Goal: Transaction & Acquisition: Purchase product/service

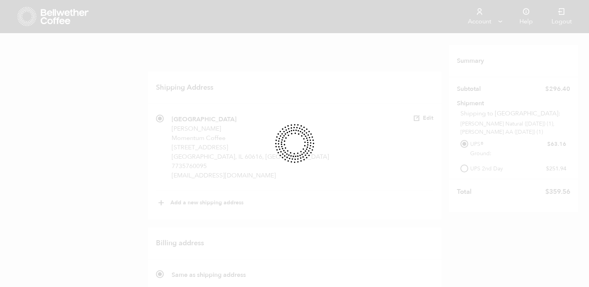
scroll to position [432, 0]
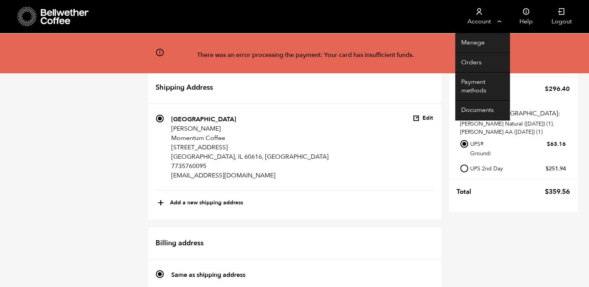
click at [500, 21] on link "Account" at bounding box center [479, 16] width 48 height 33
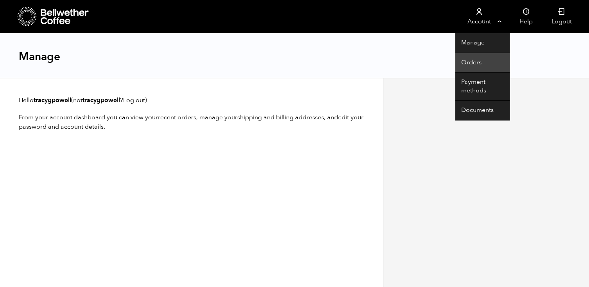
click at [474, 60] on link "Orders" at bounding box center [482, 63] width 55 height 20
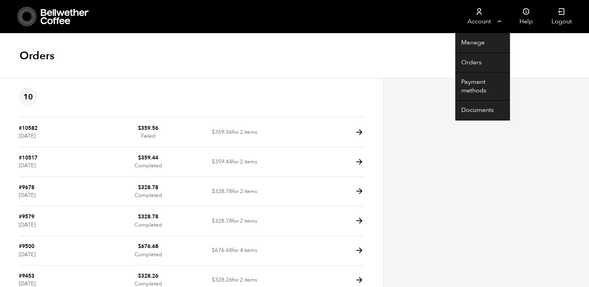
click at [498, 25] on link "Account" at bounding box center [479, 16] width 48 height 33
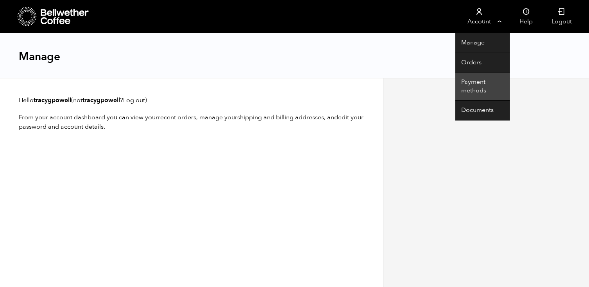
click at [469, 94] on link "Payment methods" at bounding box center [482, 87] width 55 height 28
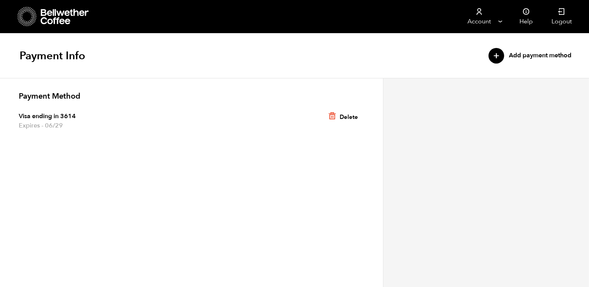
click at [495, 54] on div "+" at bounding box center [496, 56] width 16 height 16
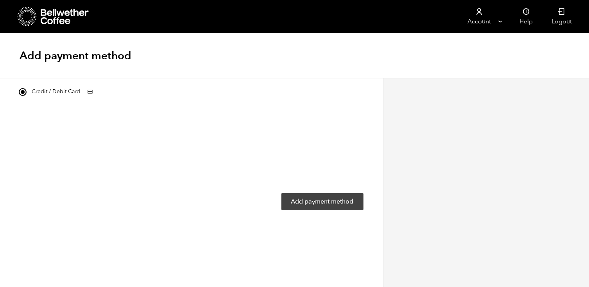
click at [295, 209] on button "Add payment method" at bounding box center [322, 201] width 82 height 17
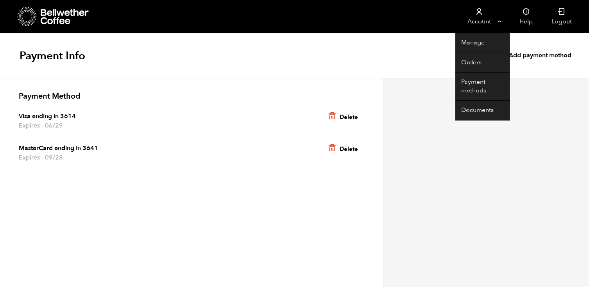
click at [494, 20] on link "Account" at bounding box center [479, 16] width 48 height 33
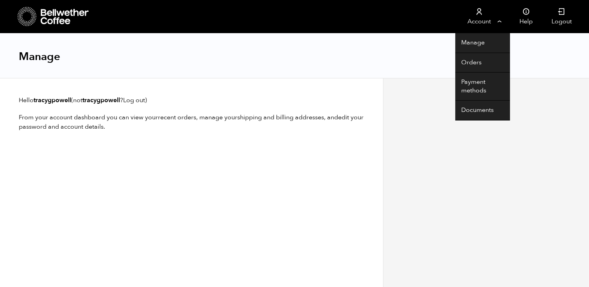
click at [491, 26] on link "Account" at bounding box center [479, 16] width 48 height 33
click at [487, 25] on link "Account" at bounding box center [479, 16] width 48 height 33
click at [469, 59] on link "Orders" at bounding box center [482, 63] width 55 height 20
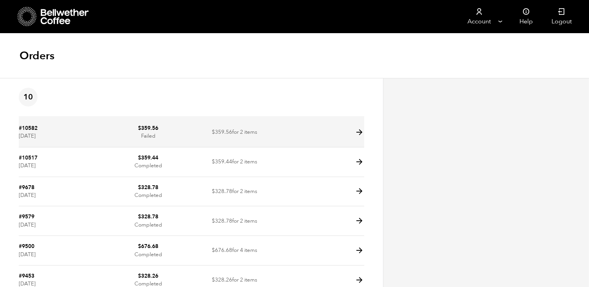
click at [361, 132] on icon at bounding box center [359, 132] width 9 height 9
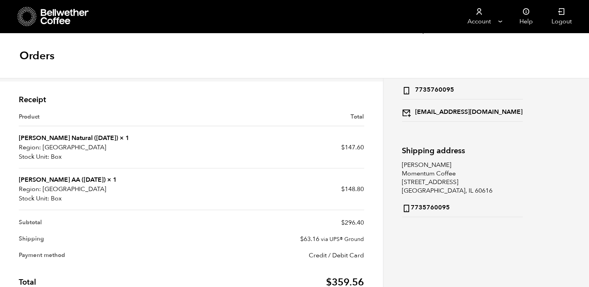
scroll to position [94, 0]
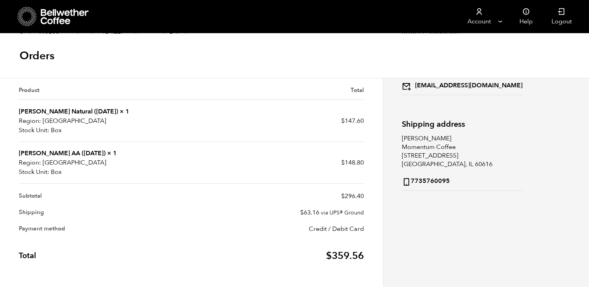
click at [328, 234] on td "Credit / Debit Card" at bounding box center [277, 229] width 173 height 16
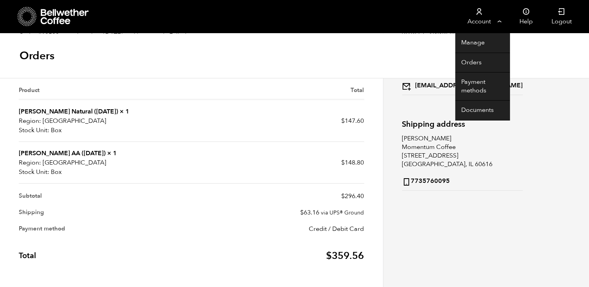
click at [499, 17] on link "Account" at bounding box center [479, 16] width 48 height 33
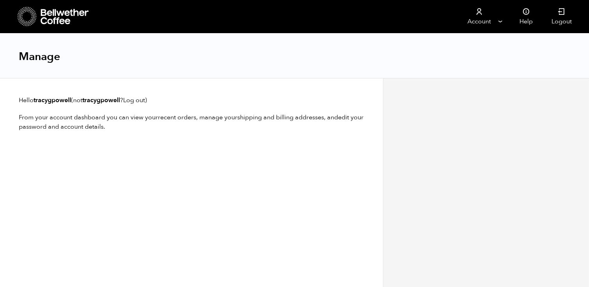
click at [57, 20] on icon at bounding box center [65, 17] width 49 height 16
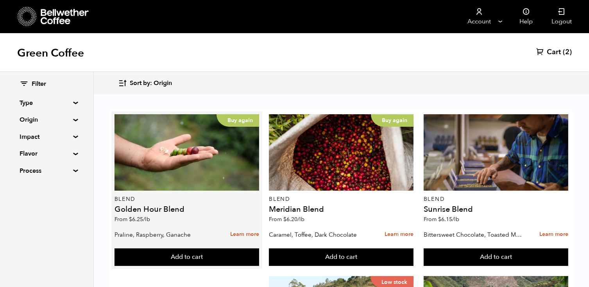
scroll to position [495, 0]
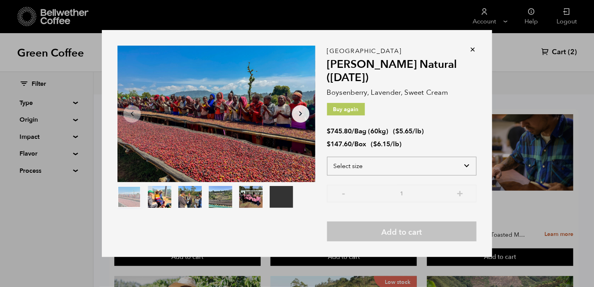
click at [427, 172] on select "Select size Bag (60kg) (132 lbs) Box (24 lbs)" at bounding box center [402, 166] width 150 height 19
select select "box"
click at [327, 157] on select "Select size Bag (60kg) (132 lbs) Box (24 lbs)" at bounding box center [402, 166] width 150 height 19
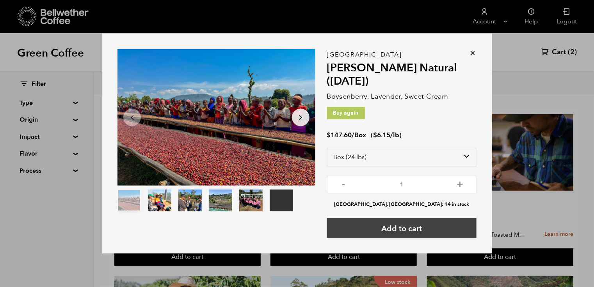
click at [414, 228] on button "Add to cart" at bounding box center [402, 228] width 150 height 20
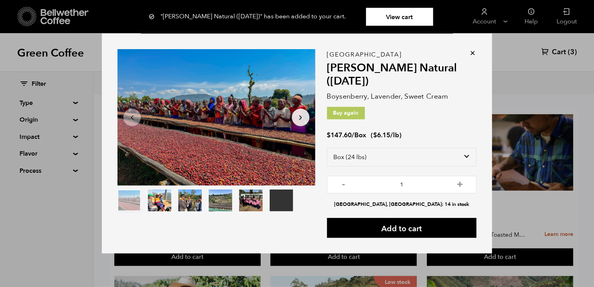
click at [526, 87] on div "Your browser does not support the video tag. Item 1 of 6 Your browser does not …" at bounding box center [297, 143] width 594 height 287
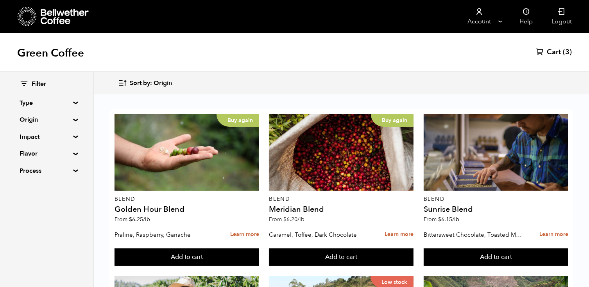
scroll to position [802, 0]
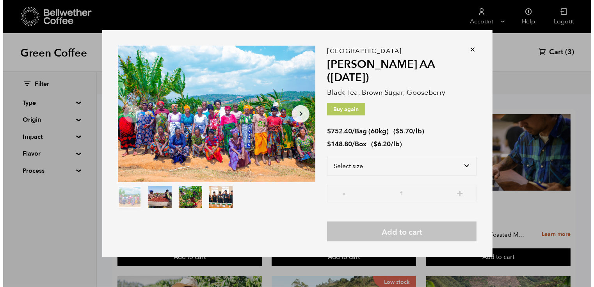
scroll to position [803, 0]
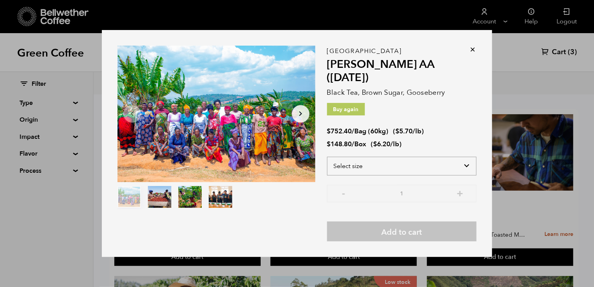
click at [444, 163] on select "Select size Bag (60kg) (132 lbs) Box (24 lbs)" at bounding box center [402, 166] width 150 height 19
select select "box"
click at [327, 157] on select "Select size Bag (60kg) (132 lbs) Box (24 lbs)" at bounding box center [402, 166] width 150 height 19
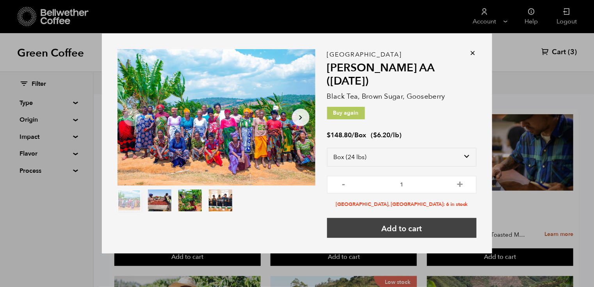
click at [427, 220] on button "Add to cart" at bounding box center [402, 228] width 150 height 20
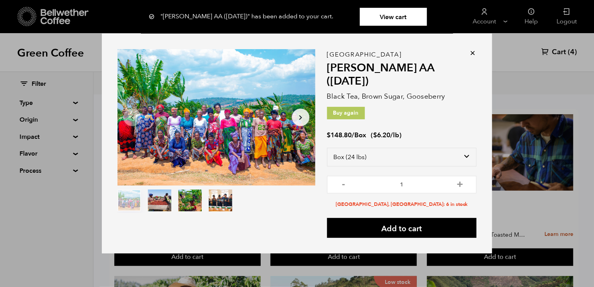
click at [569, 54] on div "Item 1 of 4 Arrow Left Arrow Right item 0 item 1 item 2 item 3 Item 1 of 4 "Usa…" at bounding box center [297, 143] width 594 height 287
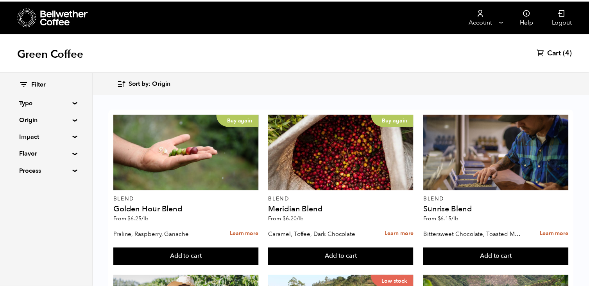
scroll to position [802, 0]
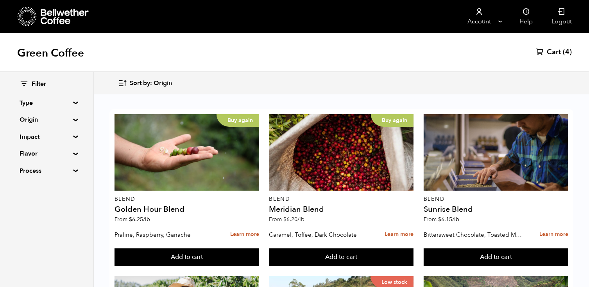
click at [563, 50] on span "(4)" at bounding box center [566, 52] width 9 height 9
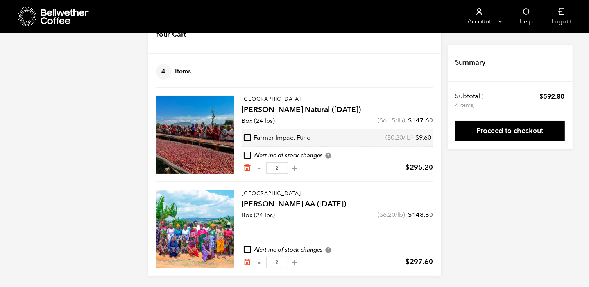
scroll to position [29, 0]
click at [259, 167] on button "-" at bounding box center [259, 168] width 10 height 8
type input "1"
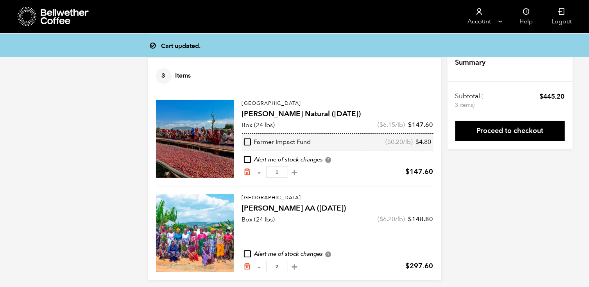
scroll to position [23, 0]
click at [248, 160] on input "checkbox" at bounding box center [247, 160] width 7 height 7
checkbox input "true"
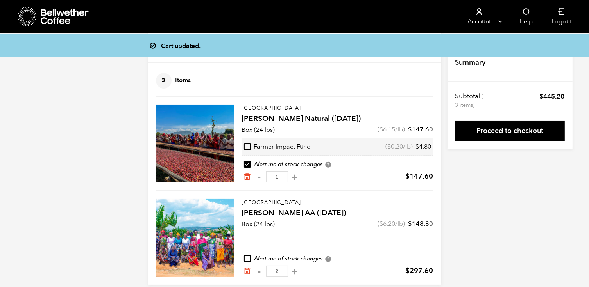
click at [250, 251] on div "Tanzania Usawa Kahawa AA (FEB 25) Box (24 lbs) ( $ 6.20 /lb) $ 148.80 2 $" at bounding box center [337, 238] width 191 height 78
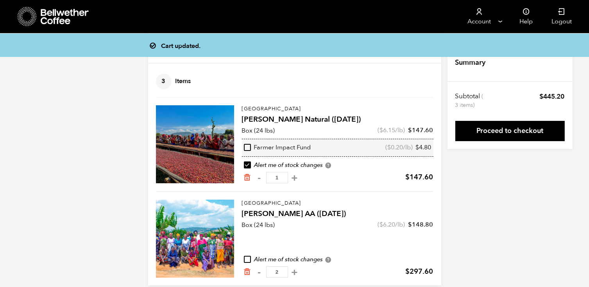
scroll to position [18, 0]
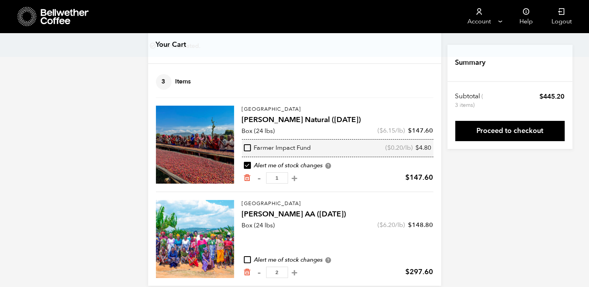
click at [249, 259] on input "checkbox" at bounding box center [247, 260] width 7 height 7
checkbox input "true"
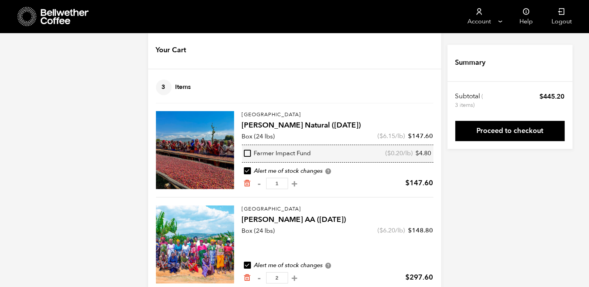
scroll to position [29, 0]
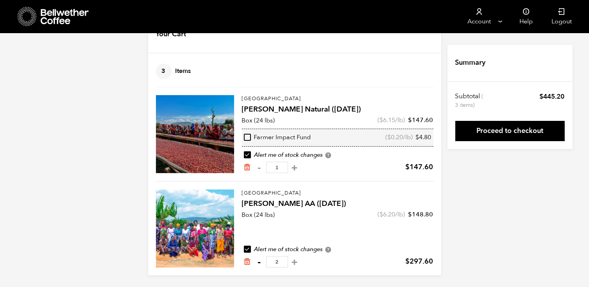
click at [259, 261] on button "-" at bounding box center [259, 263] width 10 height 8
type input "1"
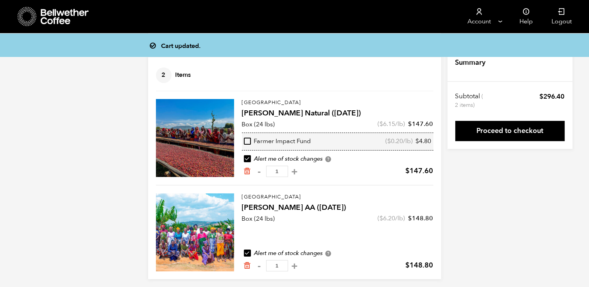
scroll to position [23, 0]
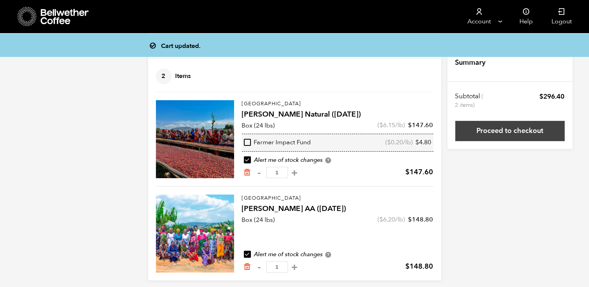
click at [501, 136] on link "Proceed to checkout" at bounding box center [509, 131] width 109 height 20
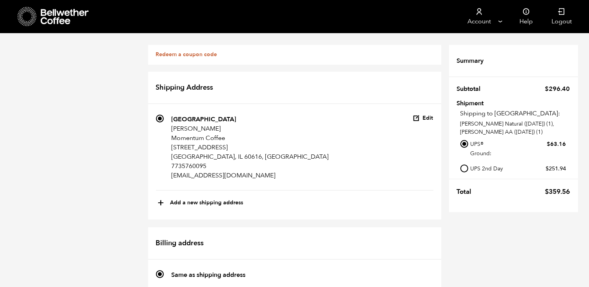
scroll to position [219, 0]
radio input "true"
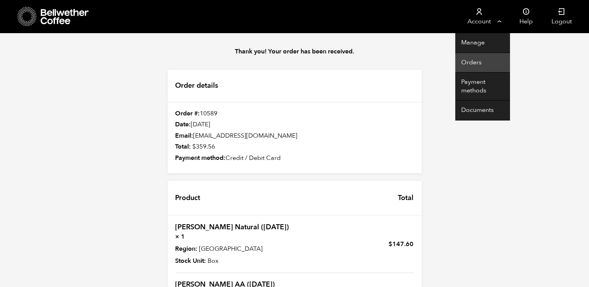
click at [472, 59] on link "Orders" at bounding box center [482, 63] width 55 height 20
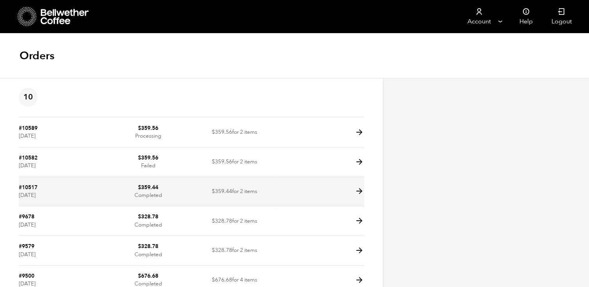
drag, startPoint x: 278, startPoint y: 185, endPoint x: 355, endPoint y: 202, distance: 78.8
click at [355, 202] on td at bounding box center [321, 192] width 86 height 30
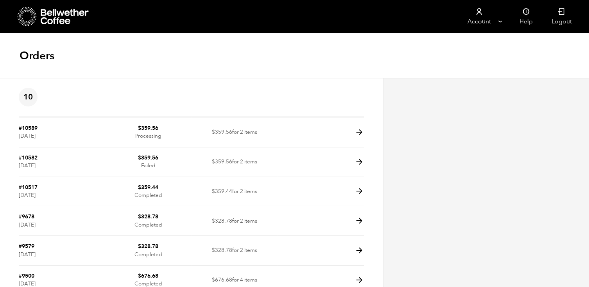
click at [411, 215] on div at bounding box center [486, 265] width 206 height 374
